Goal: Complete application form

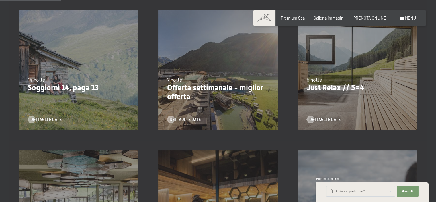
scroll to position [143, 0]
click at [175, 119] on span "Consenso marketing*" at bounding box center [184, 117] width 43 height 6
click at [160, 119] on input "Consenso marketing*" at bounding box center [157, 117] width 6 height 6
click at [188, 119] on span "Consenso marketing*" at bounding box center [184, 117] width 43 height 6
click at [160, 119] on input "Consenso marketing*" at bounding box center [157, 117] width 6 height 6
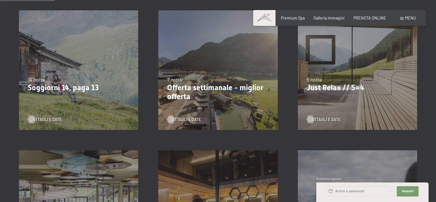
click at [175, 120] on span "Consenso marketing*" at bounding box center [184, 117] width 43 height 6
click at [160, 120] on input "Consenso marketing*" at bounding box center [157, 117] width 6 height 6
checkbox input "false"
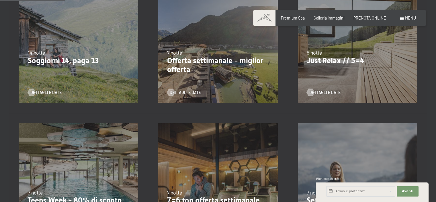
scroll to position [201, 0]
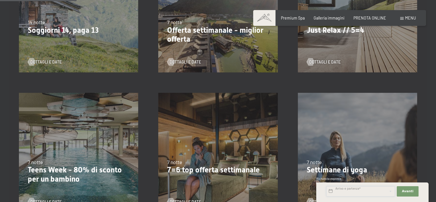
click at [355, 190] on input "text" at bounding box center [361, 191] width 69 height 10
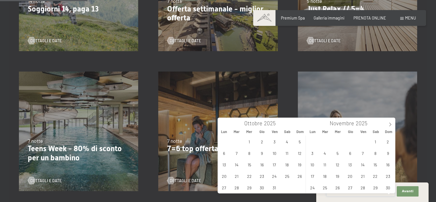
scroll to position [230, 0]
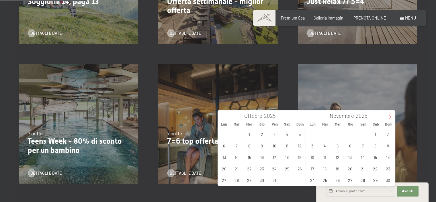
click at [391, 117] on icon at bounding box center [391, 117] width 4 height 4
click at [224, 181] on span "24" at bounding box center [224, 179] width 11 height 11
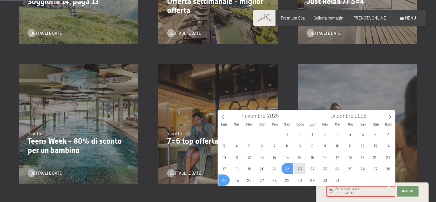
click at [288, 167] on span "22" at bounding box center [287, 168] width 11 height 11
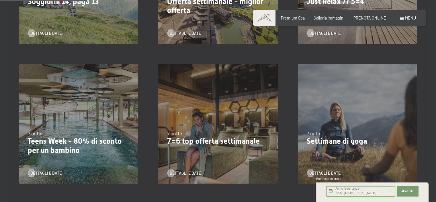
click at [354, 193] on input "Sab. 22/11/2025 - Lun. 24/11/2025" at bounding box center [361, 191] width 69 height 10
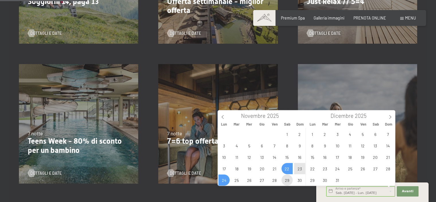
click at [286, 178] on span "29" at bounding box center [287, 179] width 11 height 11
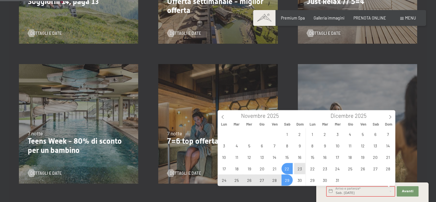
click at [287, 167] on span "22" at bounding box center [287, 168] width 11 height 11
type input "Sab. 22/11/2025 - Sab. 29/11/2025"
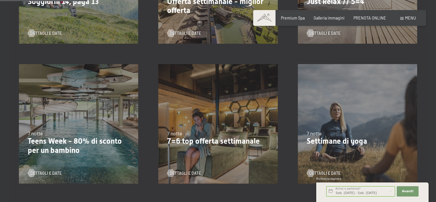
click at [287, 167] on div "4/10/2025-26/10/2025 1/11/2025-21/12/2025 10/1/2026-1/2/2026 7/3/2026-29/3/2026…" at bounding box center [217, 123] width 139 height 139
click at [413, 191] on button "Avanti Nascondere i campi dell'indirizzo" at bounding box center [408, 191] width 22 height 10
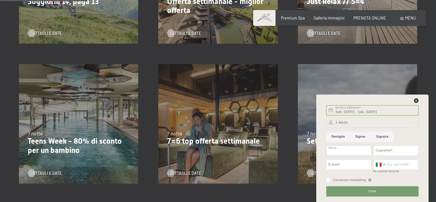
click at [346, 152] on input "Nome" at bounding box center [349, 150] width 45 height 10
type input "Maria Consuelo"
type input "Cicalese"
type input "mc.cicalese@aifa.gov.it"
type input "3388662489"
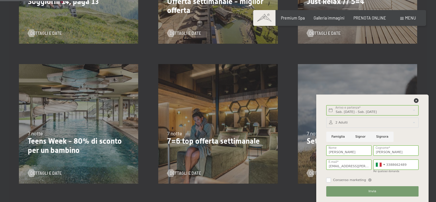
click at [329, 179] on input "Consenso marketing" at bounding box center [329, 180] width 5 height 5
checkbox input "true"
click at [375, 191] on span "Invia" at bounding box center [373, 191] width 8 height 5
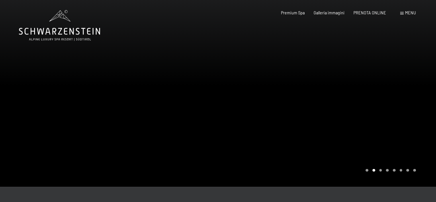
click at [167, 63] on div at bounding box center [109, 93] width 218 height 187
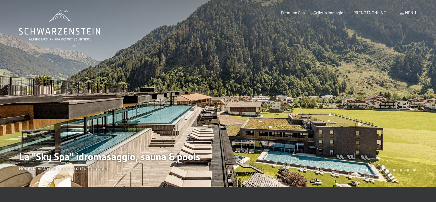
click at [272, 58] on div at bounding box center [327, 93] width 218 height 187
